Goal: Information Seeking & Learning: Learn about a topic

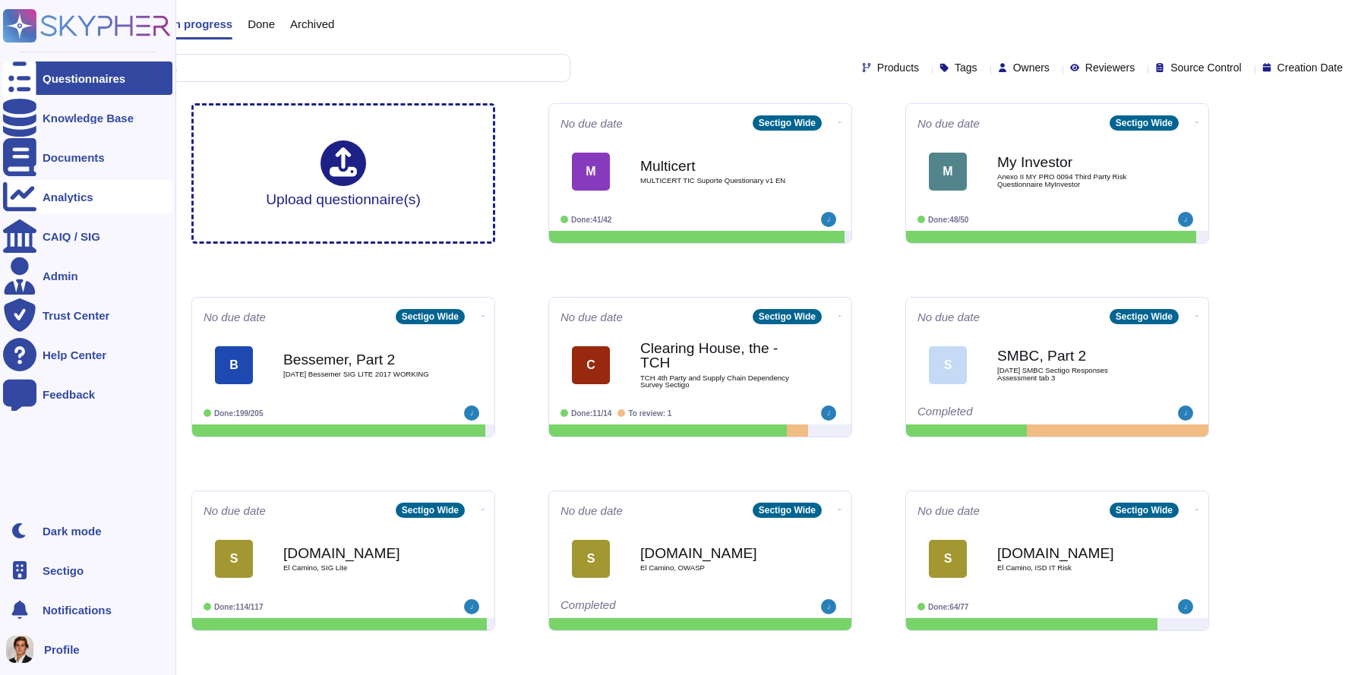
click at [42, 204] on div "Analytics" at bounding box center [87, 196] width 169 height 33
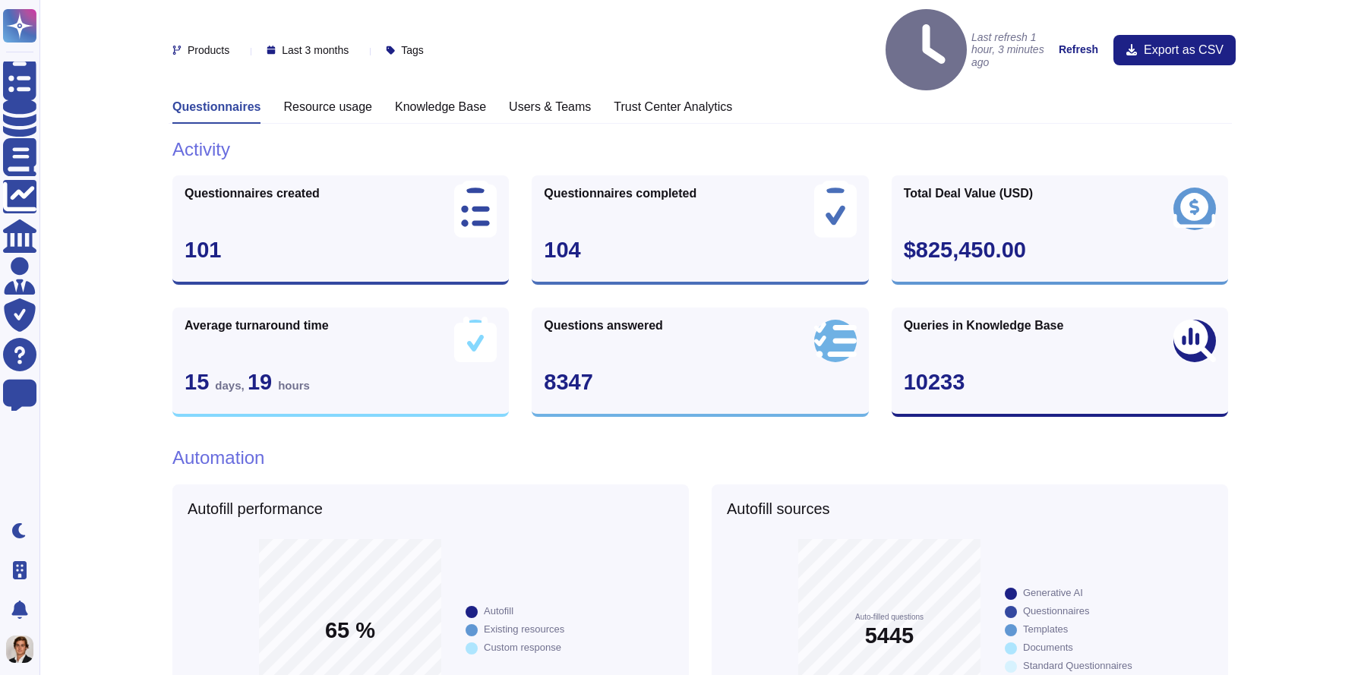
click at [330, 100] on h3 "Resource usage" at bounding box center [327, 107] width 89 height 14
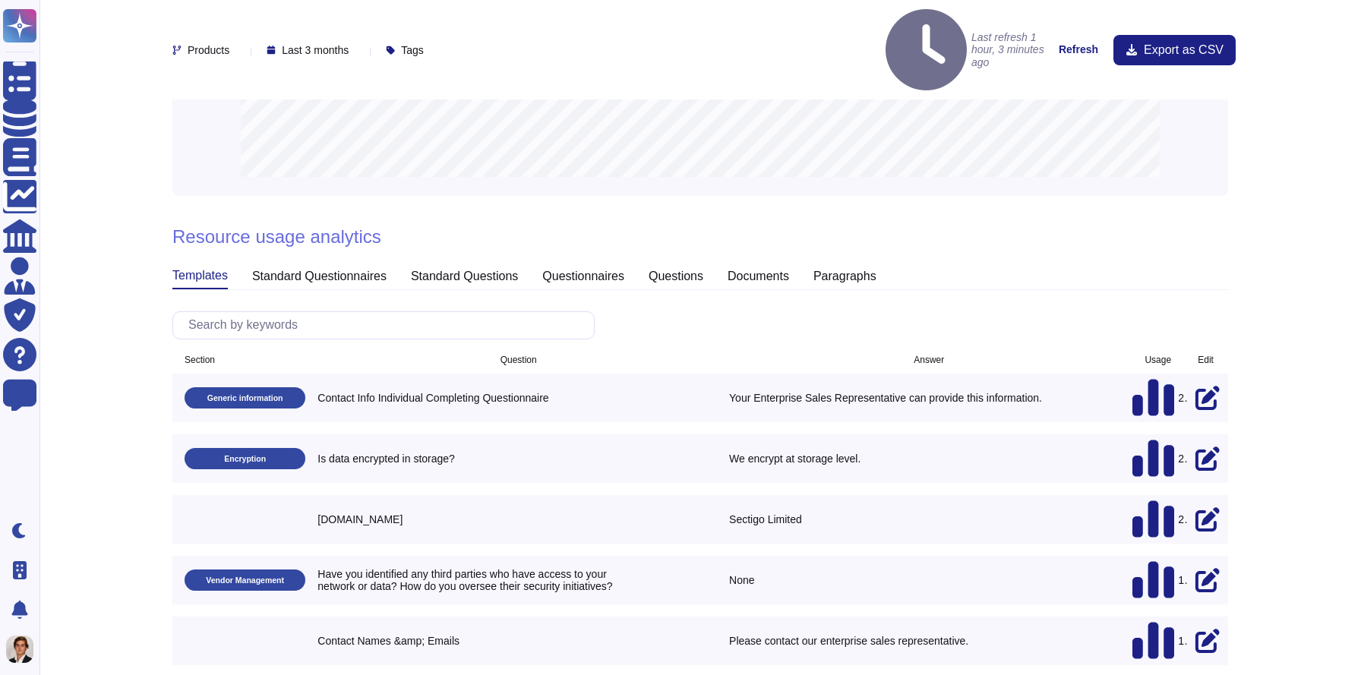
scroll to position [895, 0]
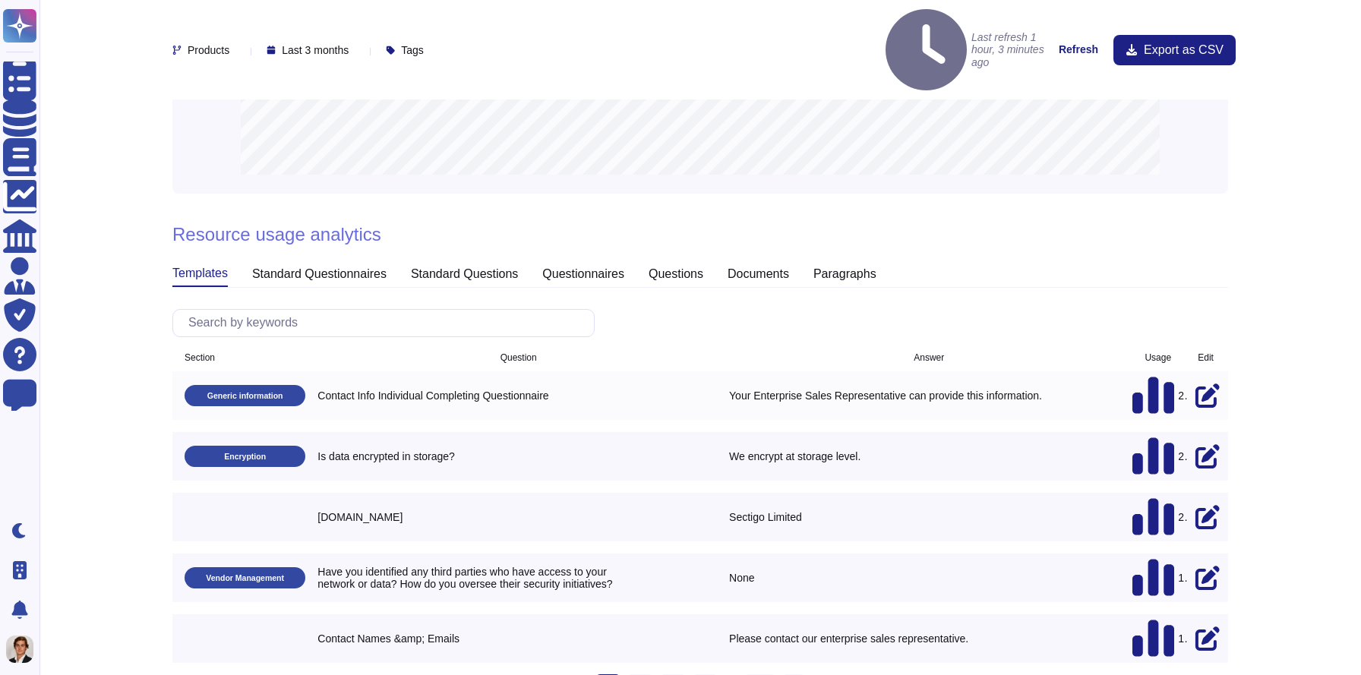
click at [1153, 378] on icon at bounding box center [1154, 396] width 42 height 36
click at [316, 262] on div "standard questionnaires" at bounding box center [319, 274] width 134 height 24
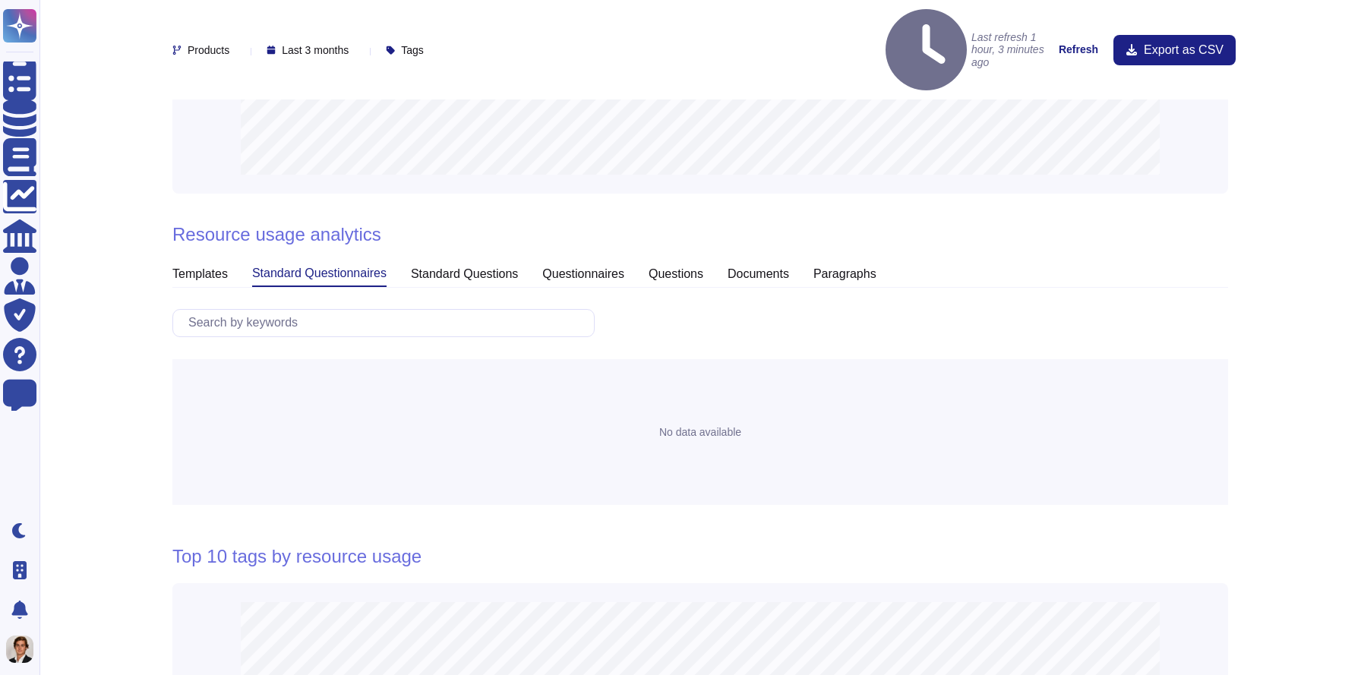
click at [450, 262] on div "standard questions" at bounding box center [464, 274] width 107 height 24
click at [604, 262] on div "questionnaires" at bounding box center [583, 274] width 82 height 24
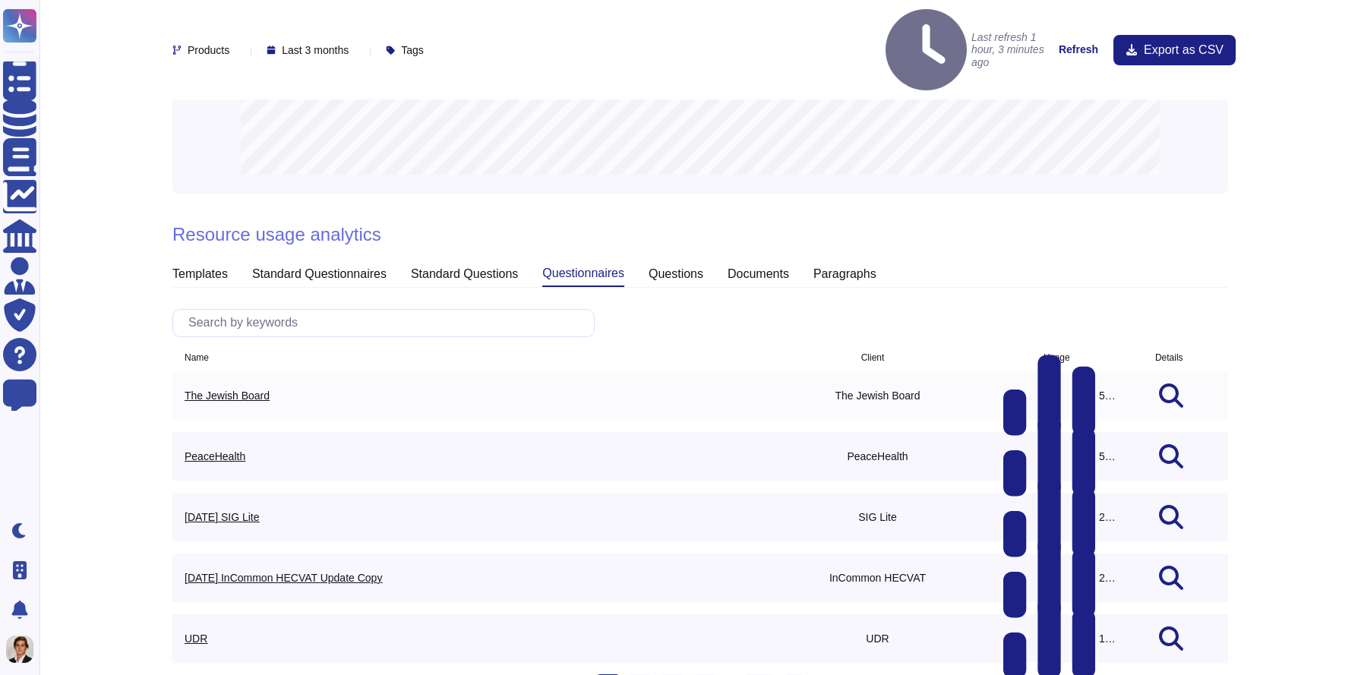
click at [1114, 384] on div "591" at bounding box center [1059, 396] width 110 height 24
click at [1127, 384] on icon at bounding box center [1172, 396] width 115 height 24
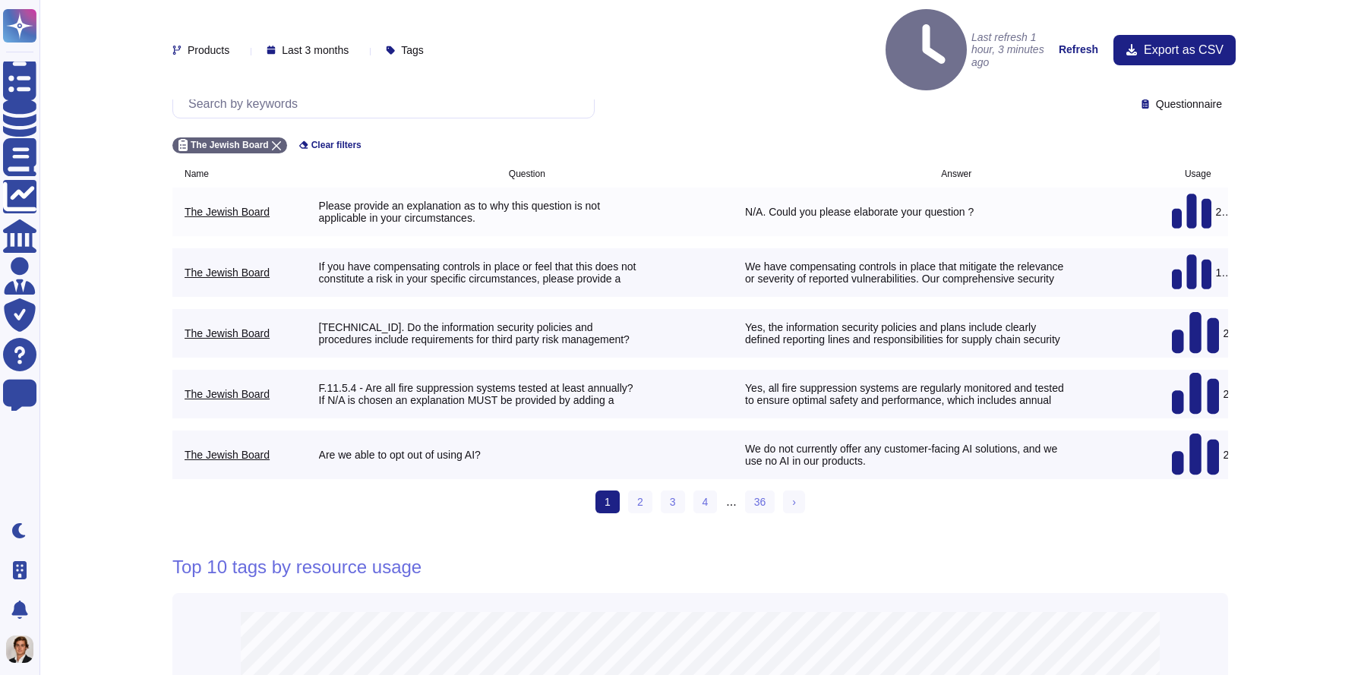
scroll to position [1122, 0]
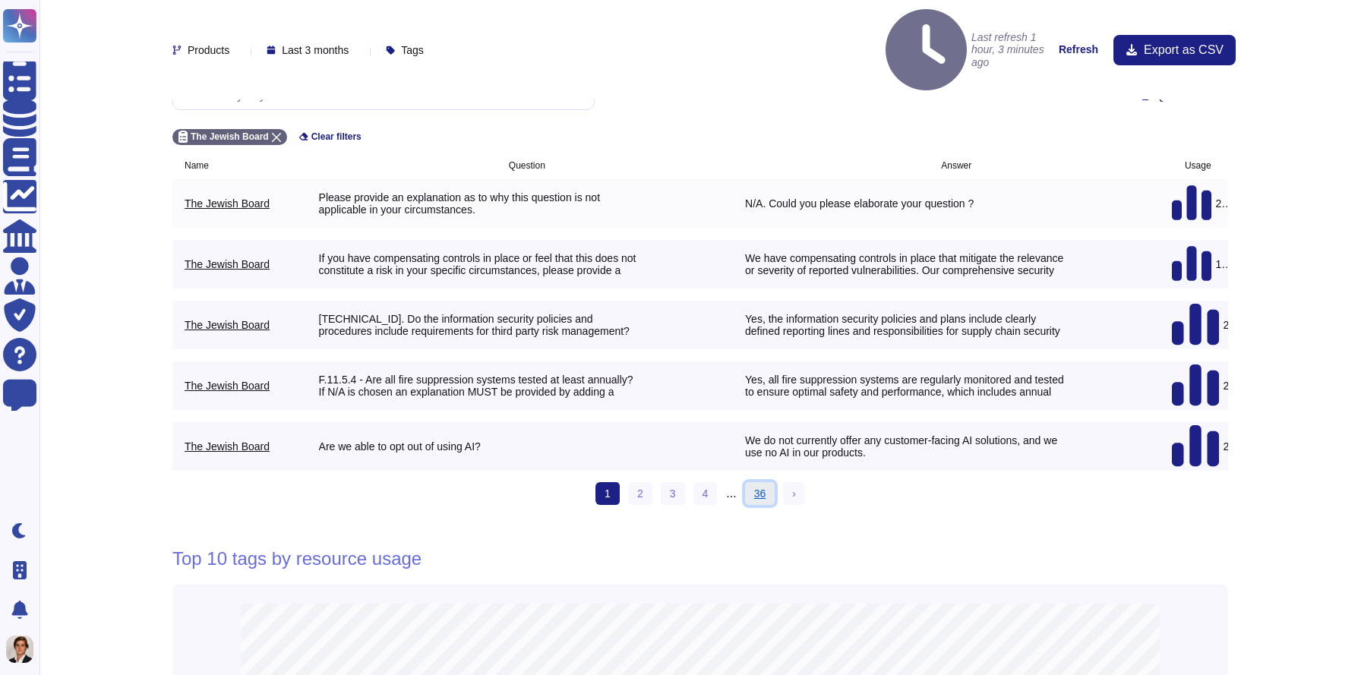
click at [763, 482] on link "36" at bounding box center [760, 493] width 30 height 23
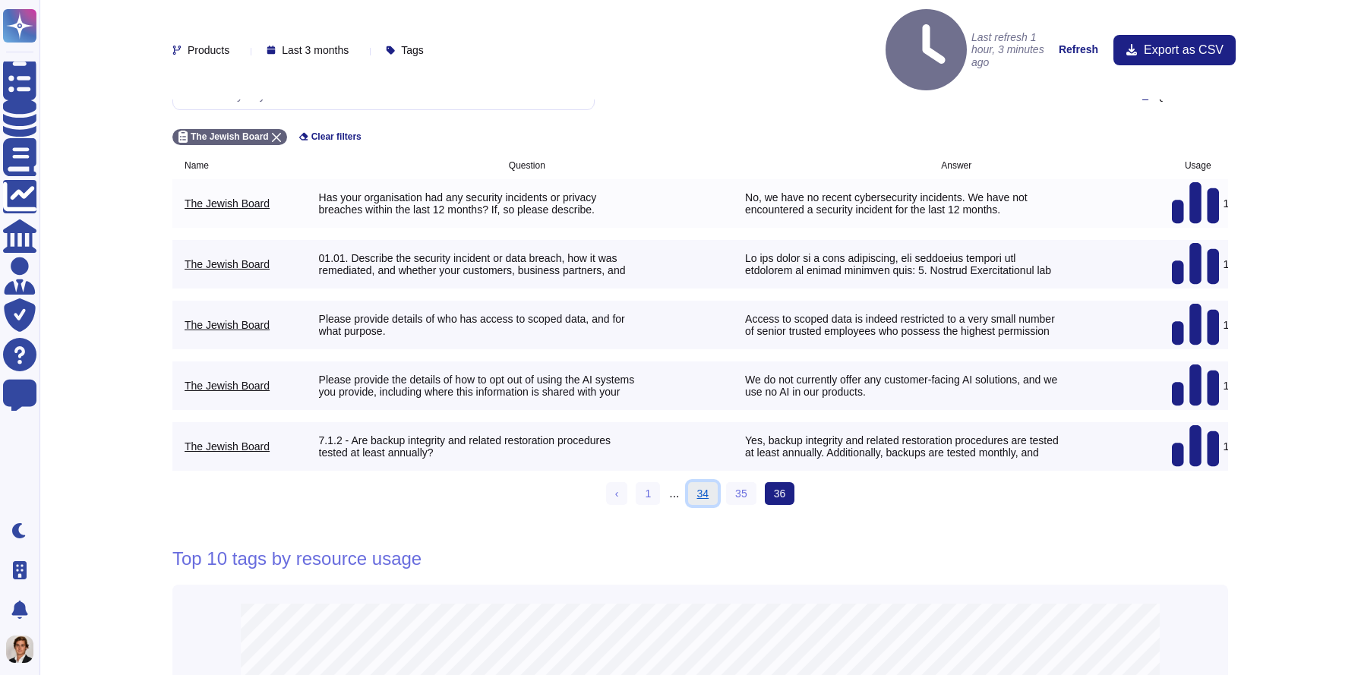
click at [700, 482] on link "34" at bounding box center [703, 493] width 30 height 23
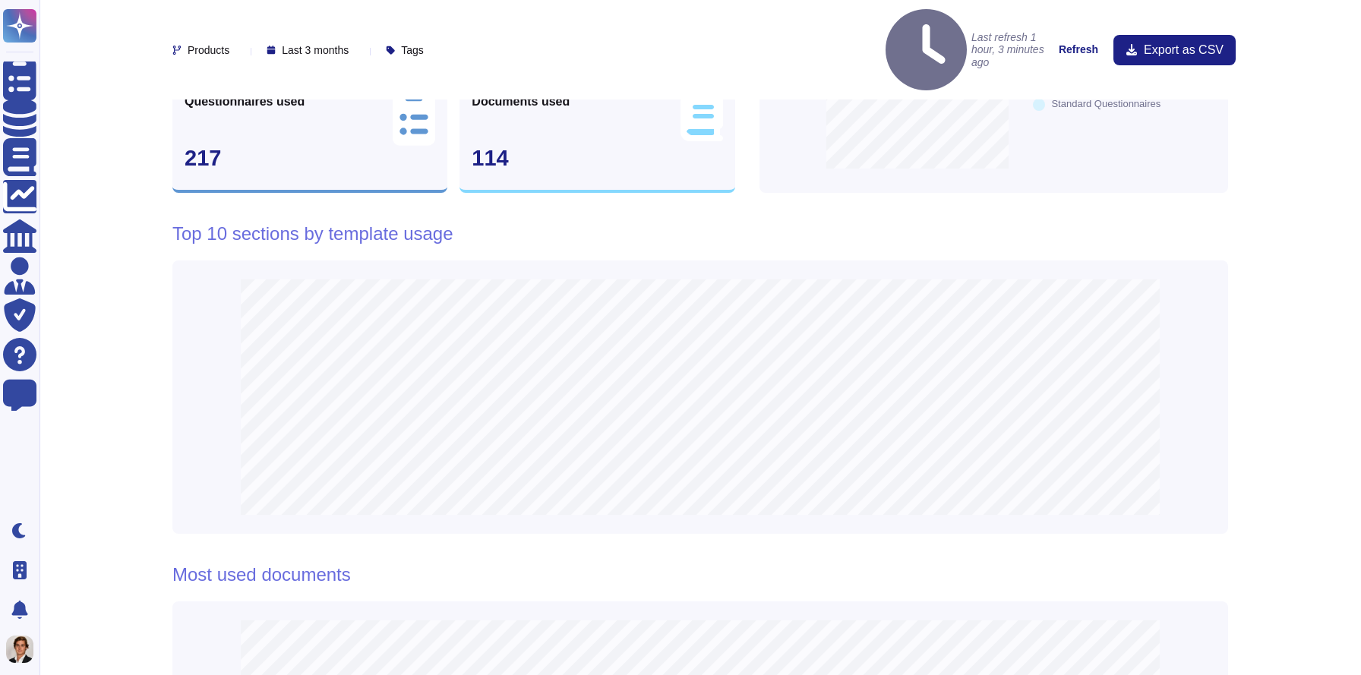
scroll to position [0, 0]
